Goal: Ask a question: Seek information or help from site administrators or community

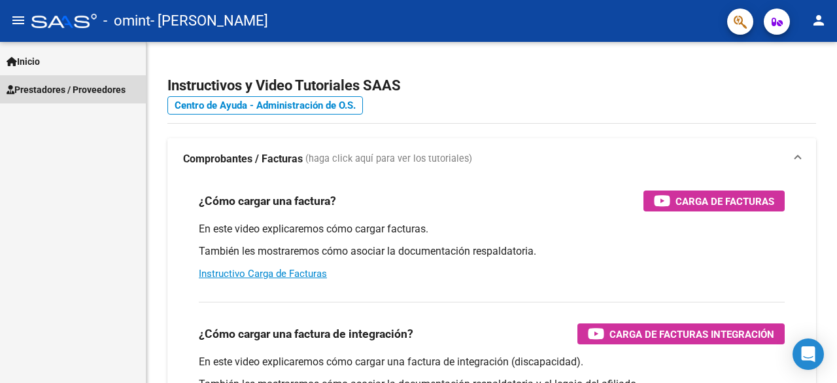
click at [64, 90] on span "Prestadores / Proveedores" at bounding box center [66, 89] width 119 height 14
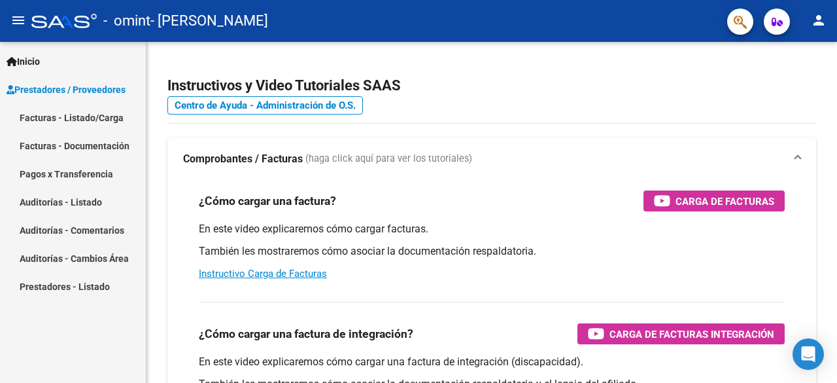
click at [79, 111] on link "Facturas - Listado/Carga" at bounding box center [73, 117] width 146 height 28
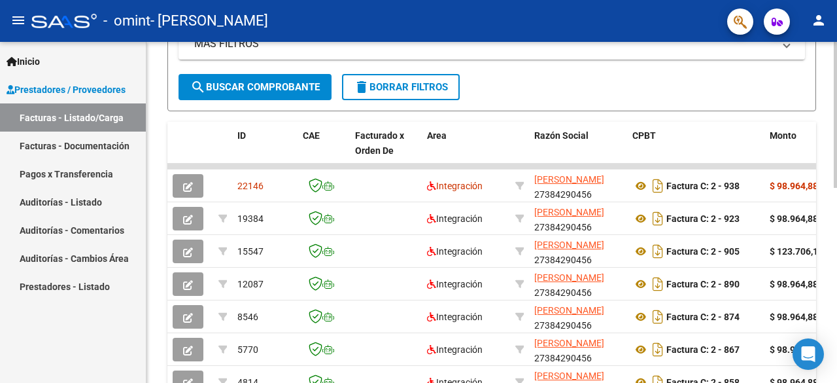
click at [818, 215] on div "Video tutorial PRESTADORES -> Listado de CPBTs Emitidos por Prestadores / Prove…" at bounding box center [494, 116] width 694 height 787
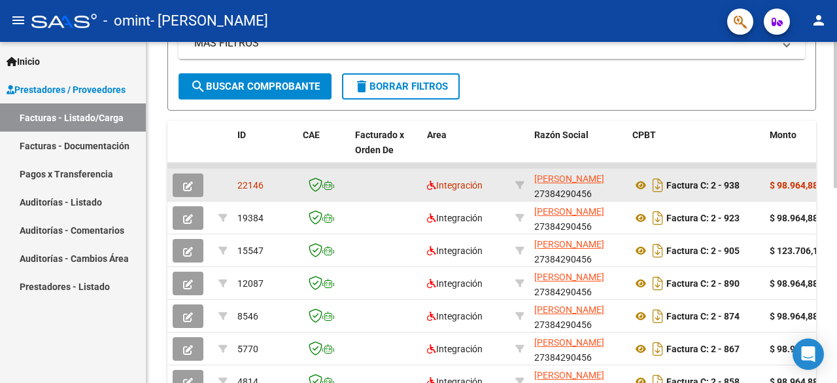
click at [249, 183] on span "22146" at bounding box center [250, 185] width 26 height 10
click at [785, 182] on strong "$ 98.964,88" at bounding box center [794, 185] width 48 height 10
click at [176, 192] on button "button" at bounding box center [188, 185] width 31 height 24
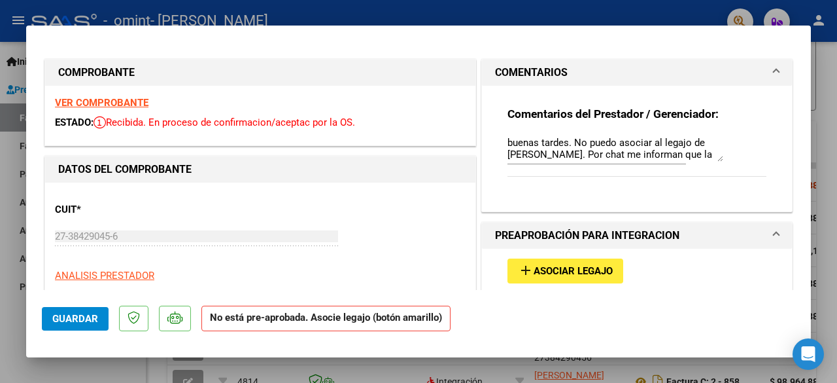
drag, startPoint x: 799, startPoint y: 86, endPoint x: 796, endPoint y: 135, distance: 48.6
click at [796, 135] on mat-dialog-content "COMPROBANTE VER COMPROBANTE ESTADO: Recibida. En proceso de confirmacion/acepta…" at bounding box center [418, 165] width 785 height 249
click at [657, 154] on textarea "buenas tardes. No puedo asociar al legajo de [PERSON_NAME]. Por chat me informa…" at bounding box center [616, 148] width 216 height 26
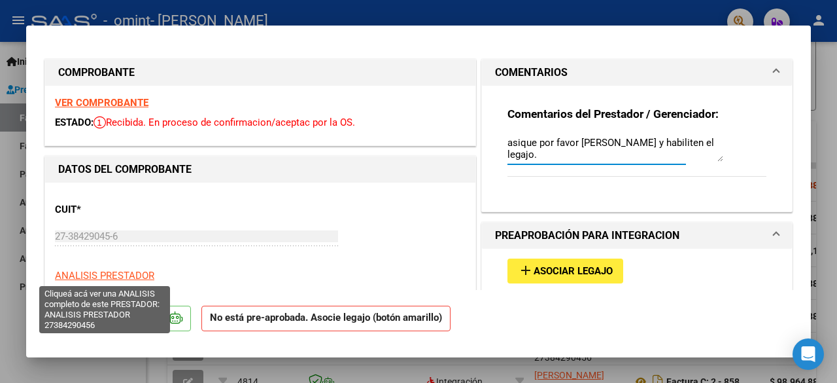
click at [141, 274] on span "ANALISIS PRESTADOR" at bounding box center [104, 276] width 99 height 12
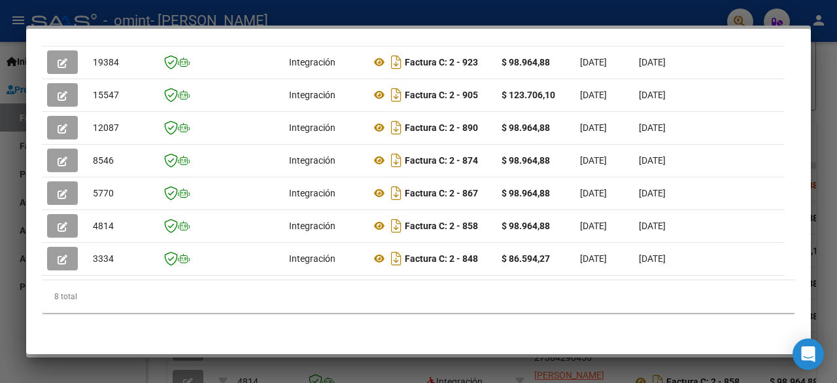
scroll to position [0, 0]
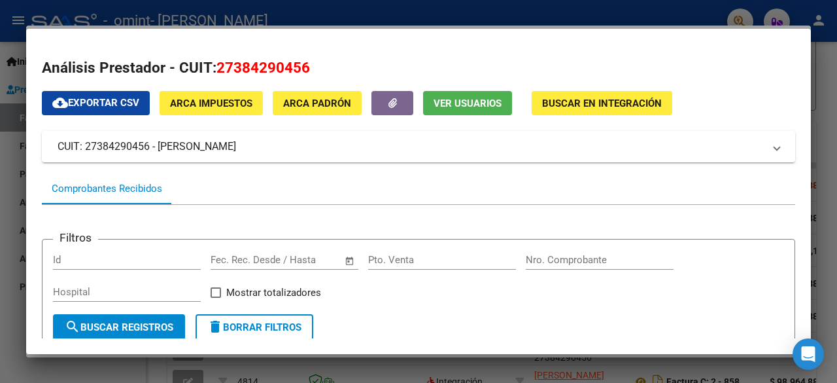
click at [837, 169] on div at bounding box center [418, 191] width 837 height 383
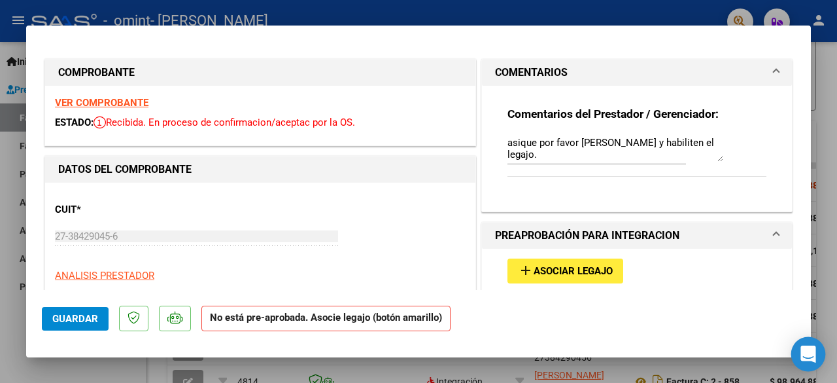
click at [803, 344] on div "Open Intercom Messenger" at bounding box center [809, 354] width 35 height 35
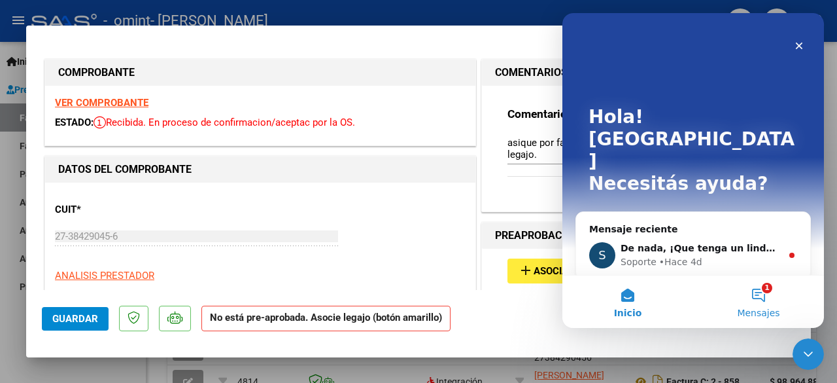
click at [772, 301] on button "1 Mensajes" at bounding box center [758, 301] width 131 height 52
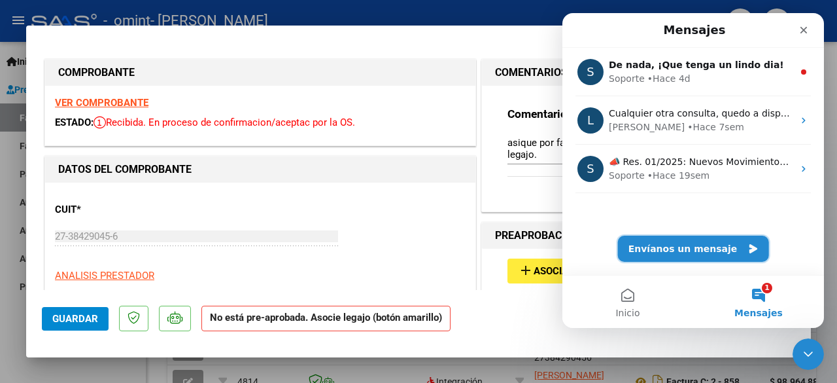
click at [701, 249] on button "Envíanos un mensaje" at bounding box center [693, 249] width 151 height 26
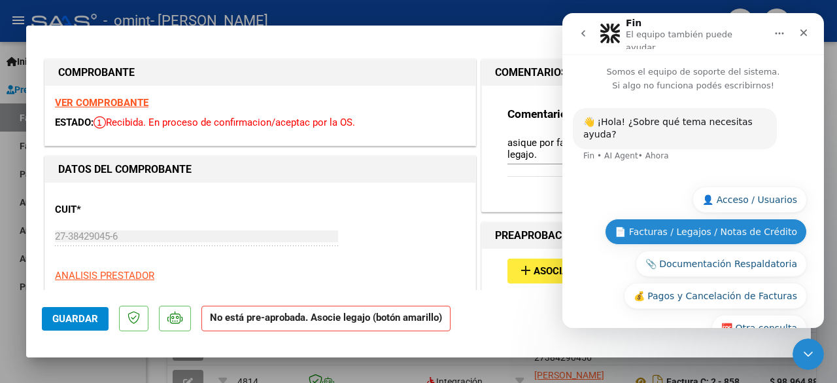
click at [742, 219] on button "📄 Facturas / Legajos / Notas de Crédito" at bounding box center [706, 232] width 202 height 26
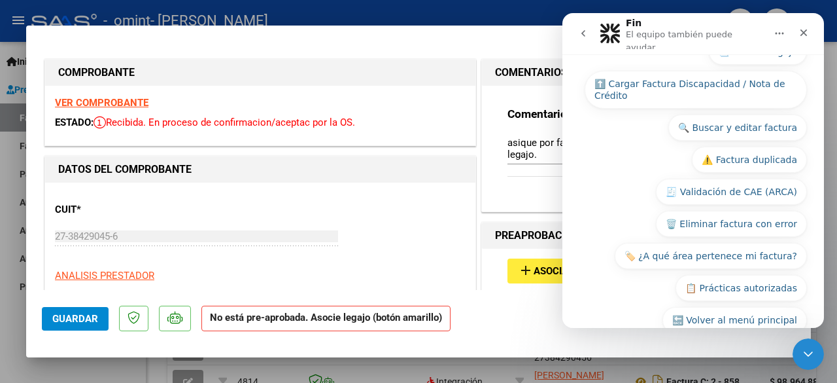
scroll to position [258, 0]
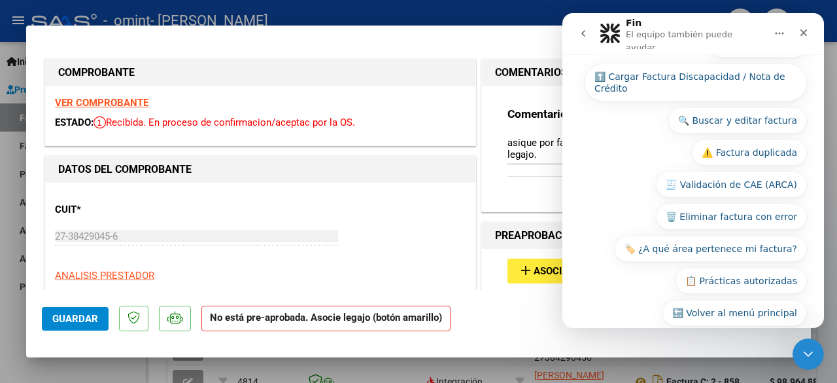
drag, startPoint x: 816, startPoint y: 194, endPoint x: 823, endPoint y: 156, distance: 38.5
click at [823, 156] on div "Somos el equipo de soporte del sistema. Si algo no funciona podés escribirnos! …" at bounding box center [694, 190] width 262 height 273
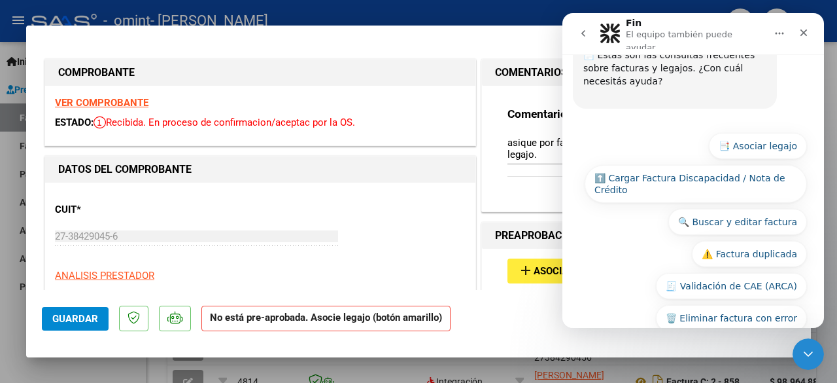
scroll to position [161, 0]
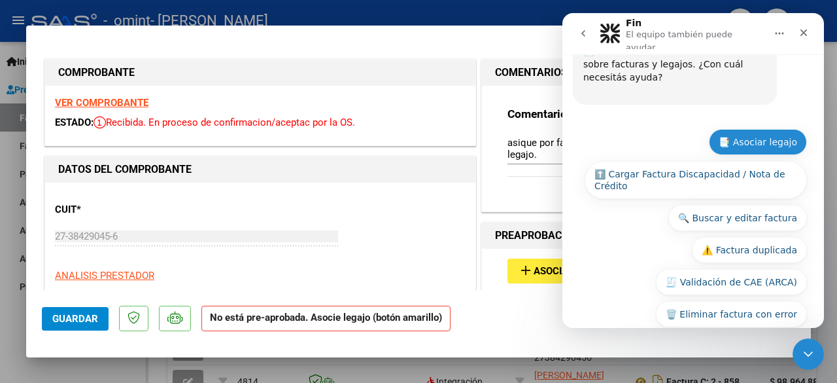
click at [768, 129] on button "📑 Asociar legajo" at bounding box center [758, 142] width 98 height 26
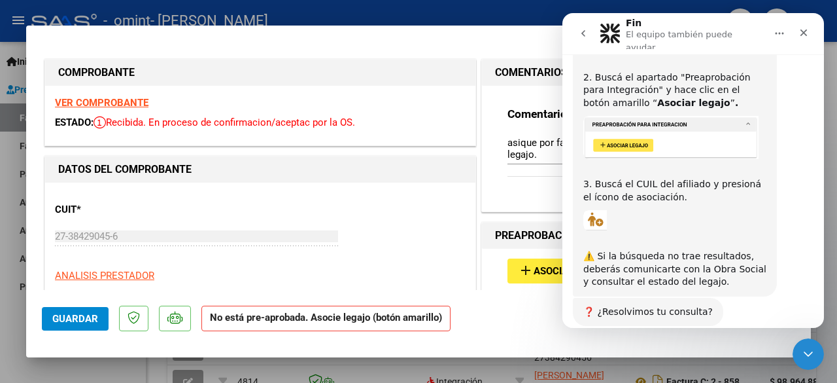
scroll to position [480, 0]
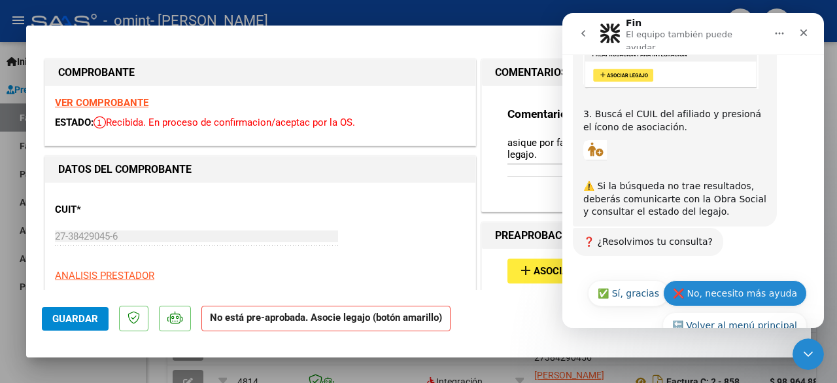
click at [740, 280] on button "❌ No, necesito más ayuda" at bounding box center [735, 293] width 144 height 26
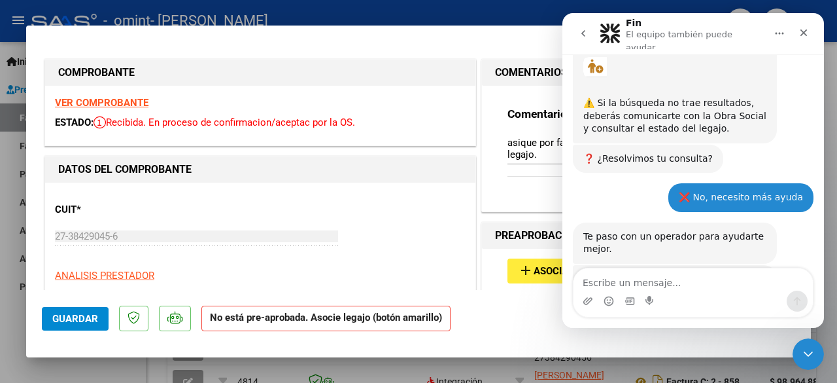
scroll to position [610, 0]
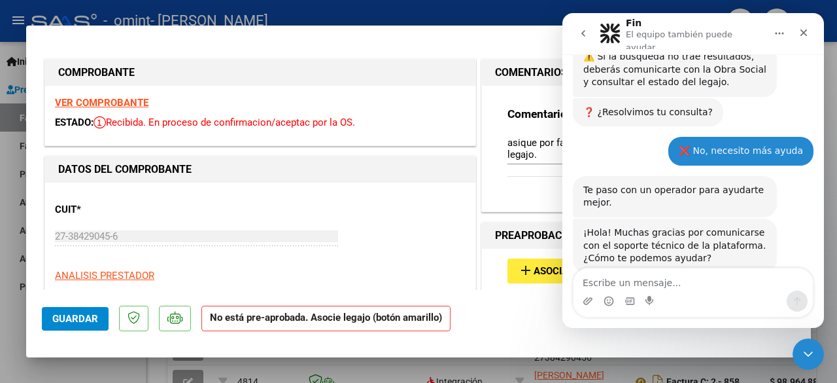
click at [740, 261] on div "¡Hola! Muchas gracias por comunicarse con el soporte técnico de la plataforma. …" at bounding box center [693, 260] width 241 height 83
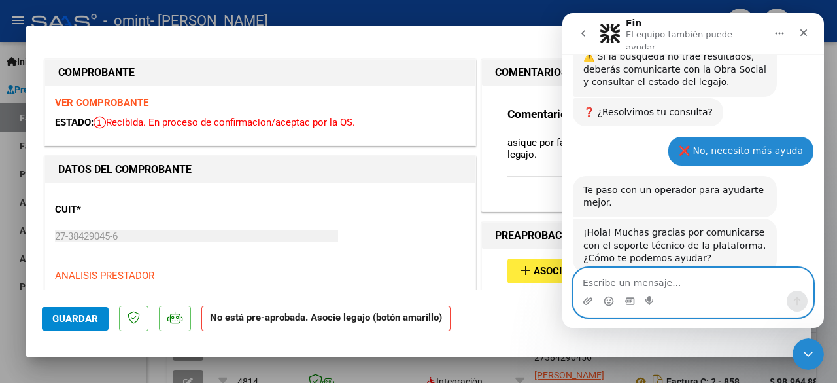
click at [709, 286] on textarea "Escribe un mensaje..." at bounding box center [693, 279] width 239 height 22
type textarea "n"
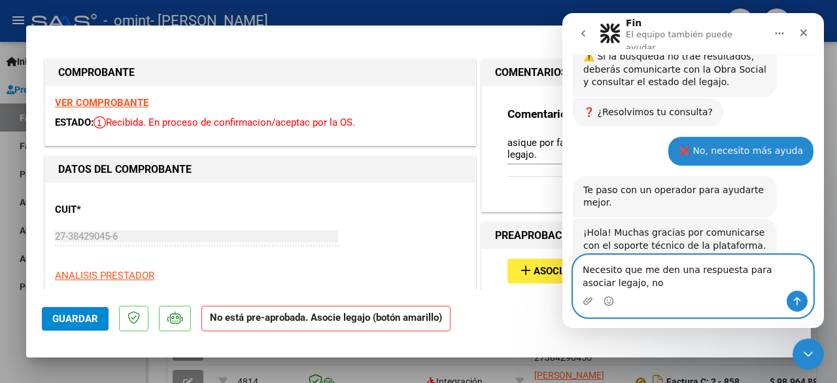
scroll to position [623, 0]
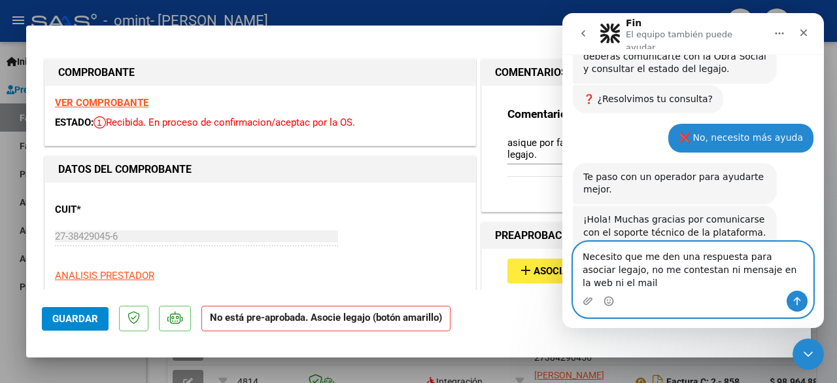
type textarea "Necesito que me den una respuesta para asociar legajo, no me contestan ni mensa…"
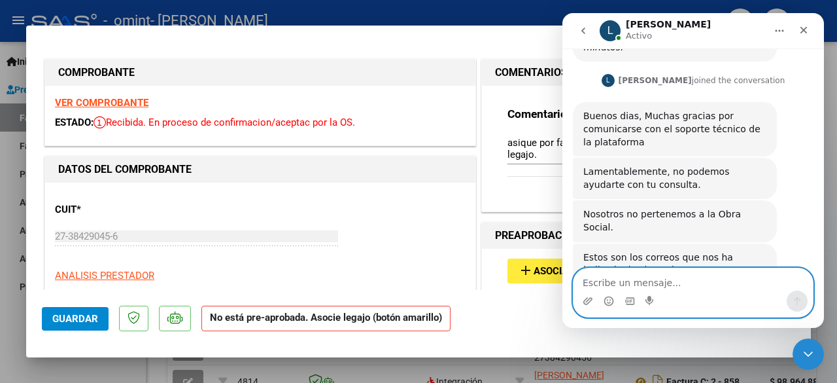
scroll to position [974, 0]
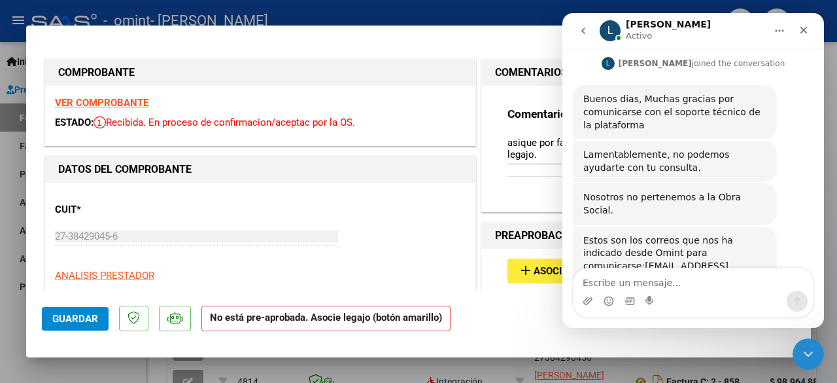
drag, startPoint x: 578, startPoint y: 214, endPoint x: 633, endPoint y: 205, distance: 55.7
click at [633, 226] on div "Estos son los correos que nos ha indicado desde Omint para comunicarse: [EMAIL_…" at bounding box center [675, 266] width 204 height 80
drag, startPoint x: 609, startPoint y: 224, endPoint x: 583, endPoint y: 229, distance: 26.6
click at [583, 229] on div "Estos son los correos que nos ha indicado desde Omint para comunicarse: [EMAIL_…" at bounding box center [675, 266] width 204 height 80
copy link "[EMAIL_ADDRESS][DOMAIN_NAME]"
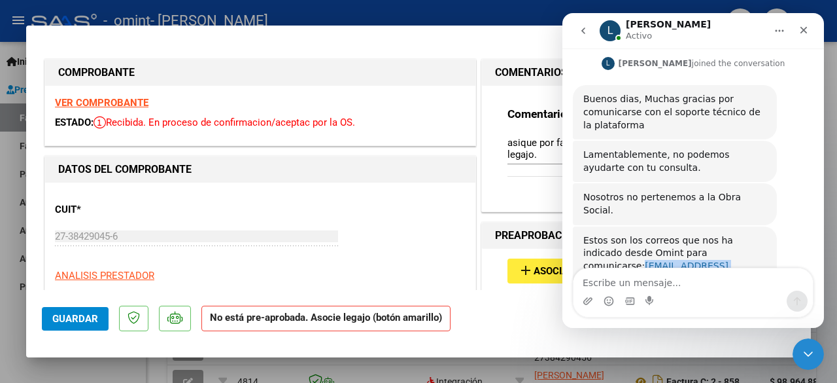
drag, startPoint x: 580, startPoint y: 214, endPoint x: 690, endPoint y: 213, distance: 109.9
click at [690, 226] on div "Estos son los correos que nos ha indicado desde Omint para comunicarse: [EMAIL_…" at bounding box center [675, 266] width 204 height 80
copy link "[EMAIL_ADDRESS][DOMAIN_NAME]"
